Goal: Find specific page/section: Find specific page/section

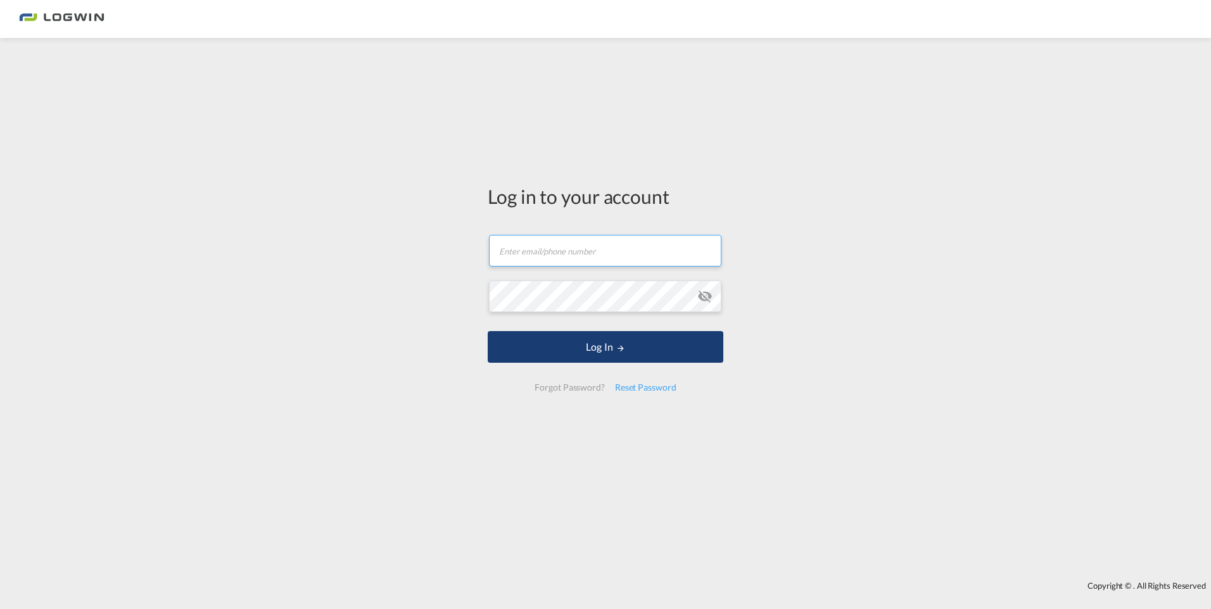
type input "[EMAIL_ADDRESS][PERSON_NAME][DOMAIN_NAME]"
click at [598, 343] on button "Log In" at bounding box center [606, 347] width 236 height 32
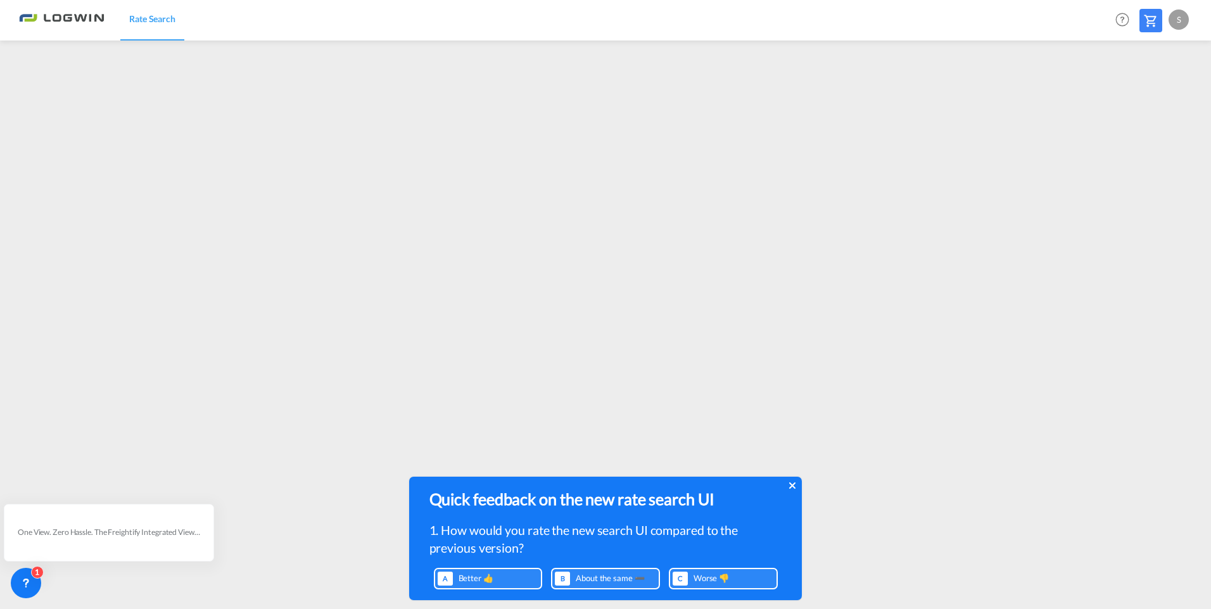
click at [794, 484] on icon at bounding box center [792, 486] width 6 height 6
